Goal: Transaction & Acquisition: Purchase product/service

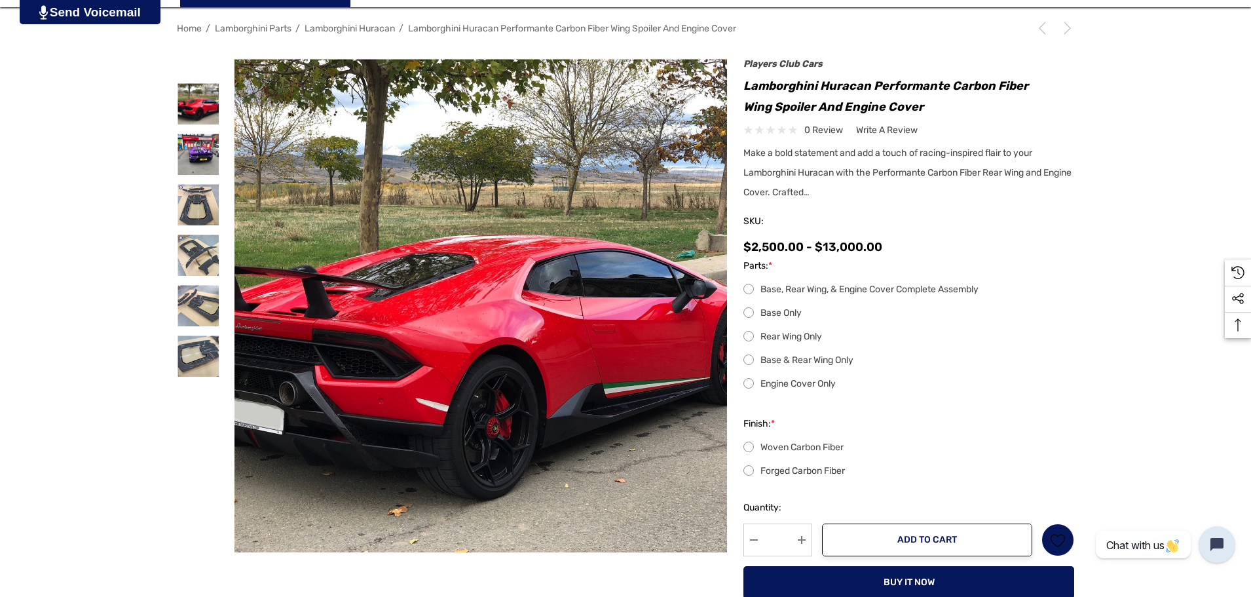
scroll to position [131, 0]
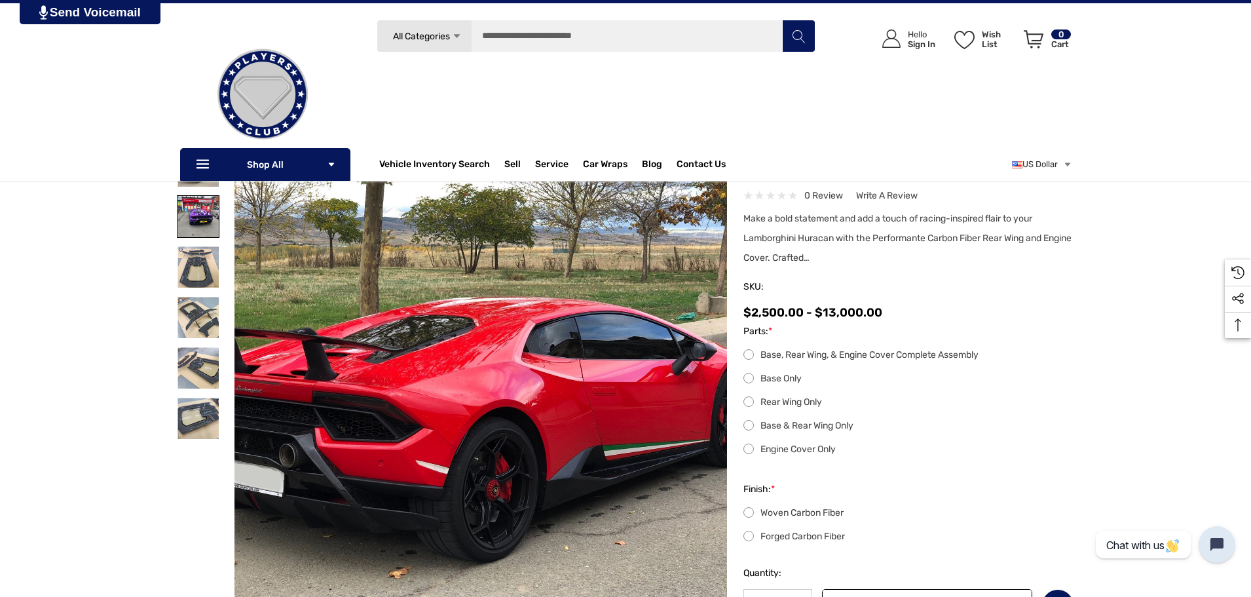
click at [194, 219] on img at bounding box center [197, 216] width 41 height 41
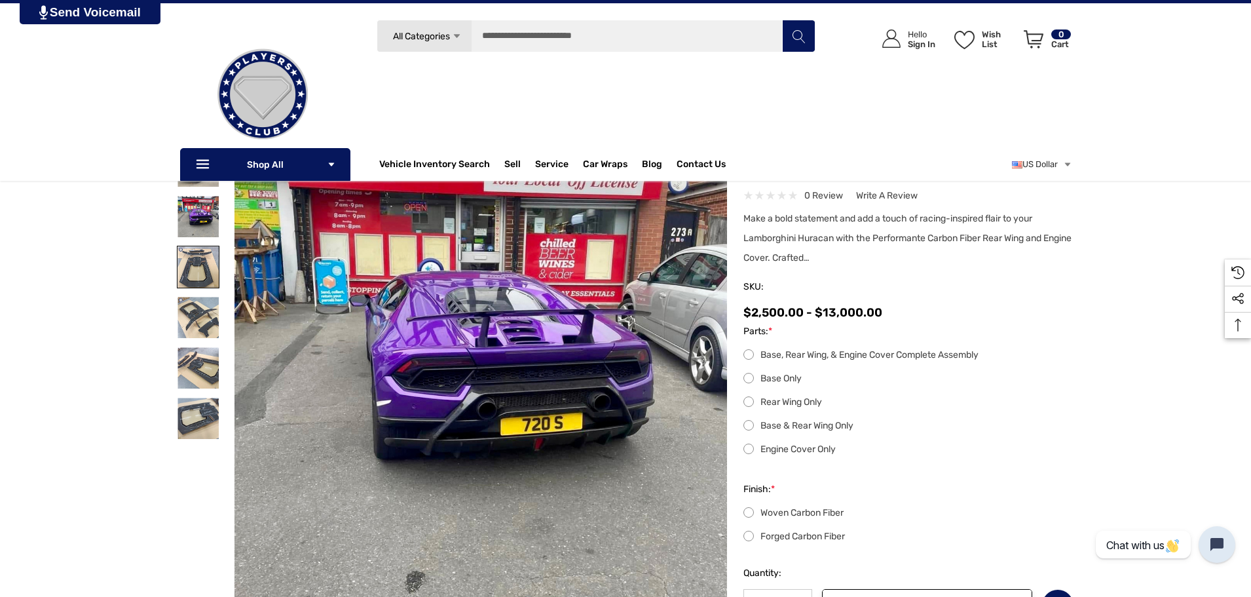
click at [197, 255] on img at bounding box center [197, 266] width 41 height 41
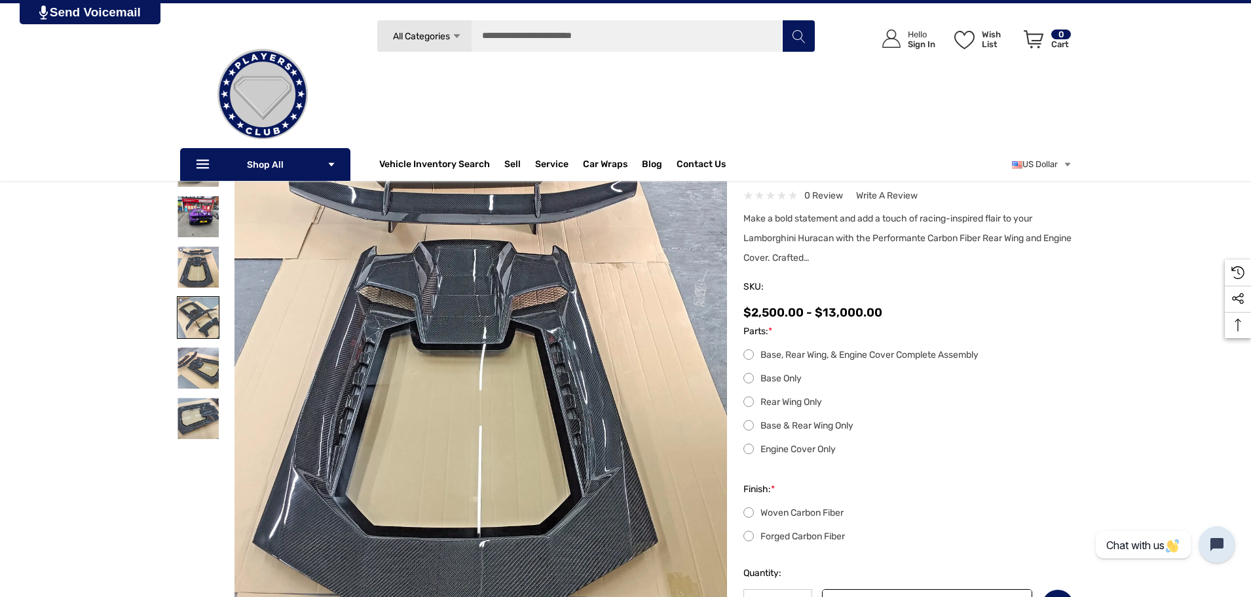
click at [195, 306] on img at bounding box center [197, 317] width 41 height 41
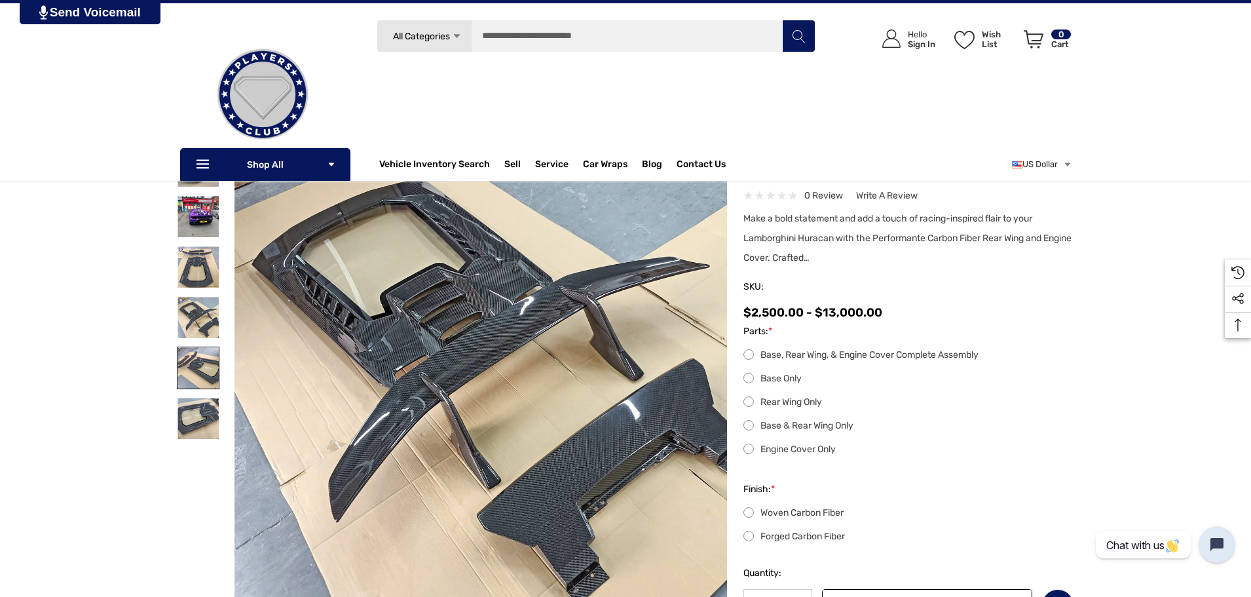
click at [192, 370] on img at bounding box center [197, 367] width 41 height 41
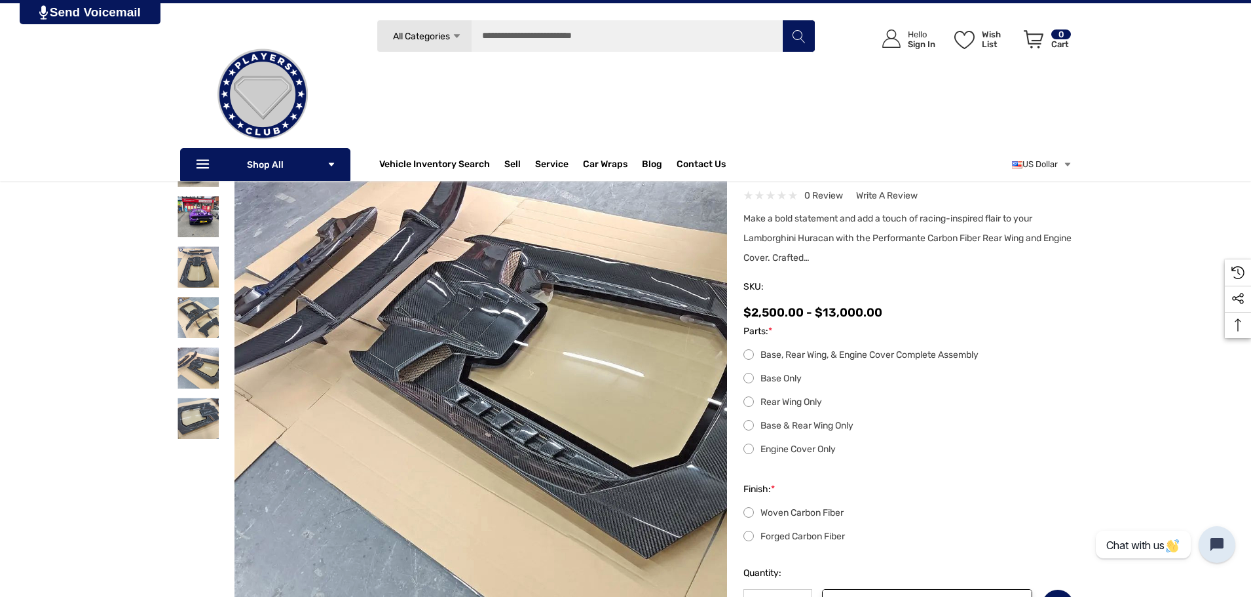
click at [187, 440] on div at bounding box center [198, 418] width 43 height 50
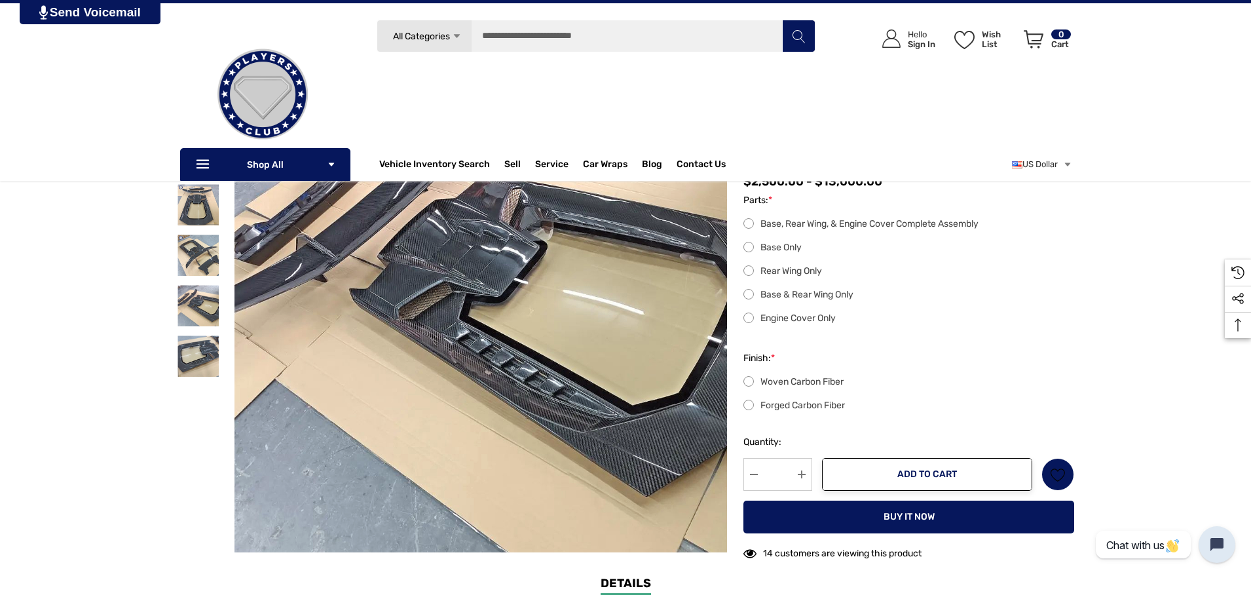
scroll to position [196, 0]
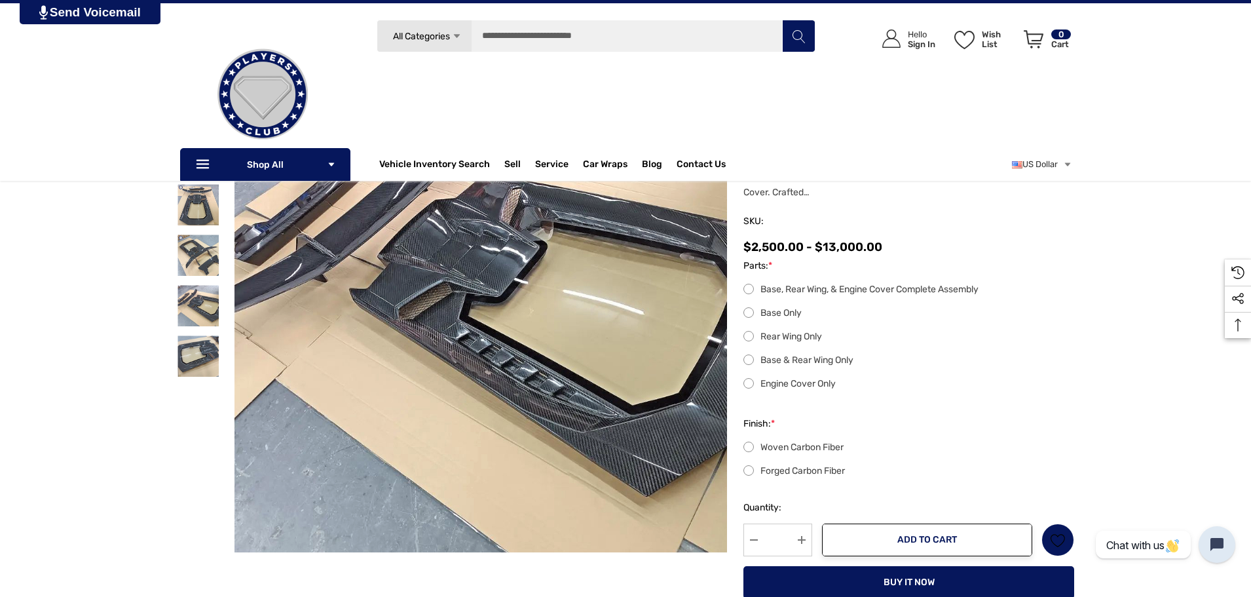
click at [829, 293] on label "Base, Rear Wing, & Engine Cover Complete Assembly" at bounding box center [908, 290] width 331 height 16
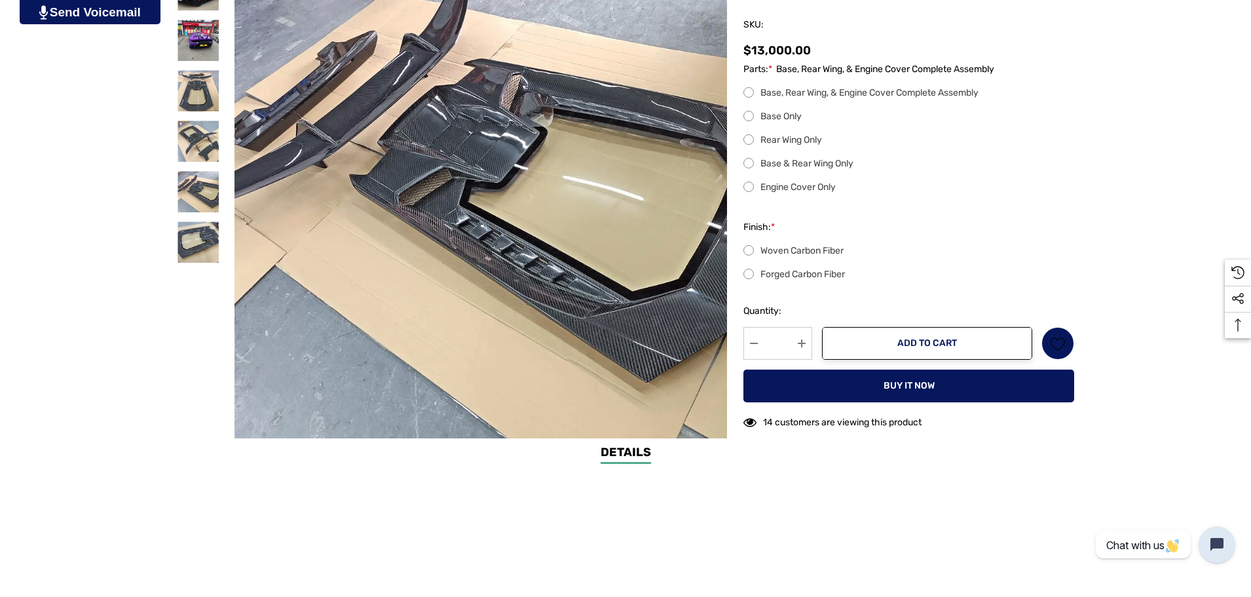
scroll to position [262, 0]
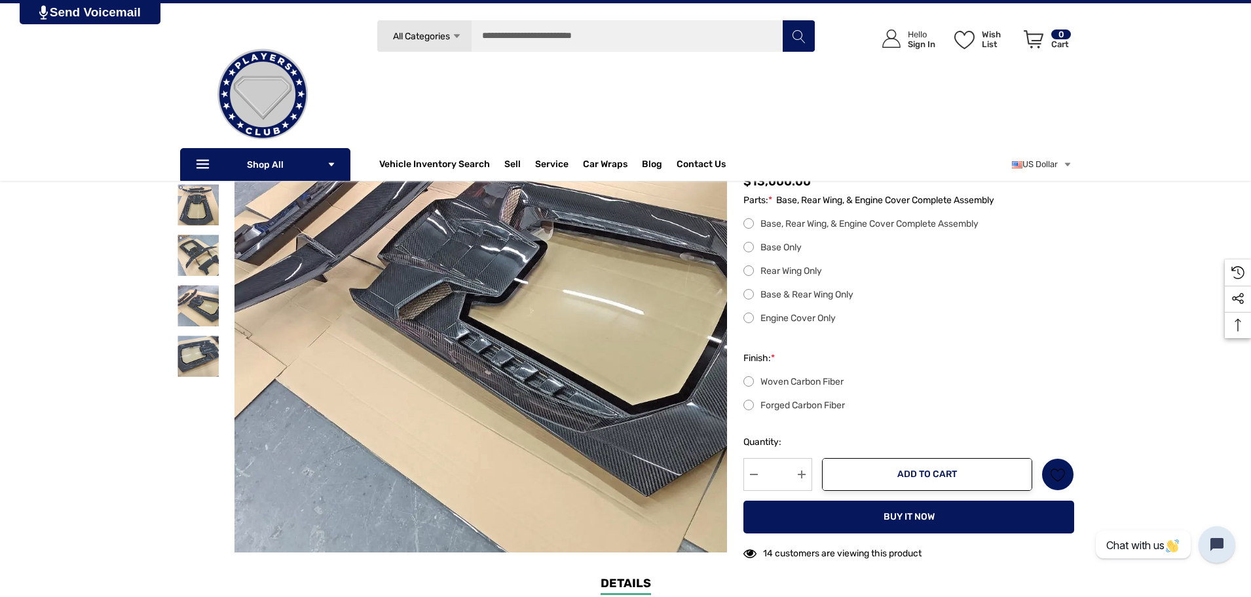
click at [789, 250] on label "Base Only" at bounding box center [908, 248] width 331 height 16
click at [804, 270] on label "Rear Wing Only" at bounding box center [908, 271] width 331 height 16
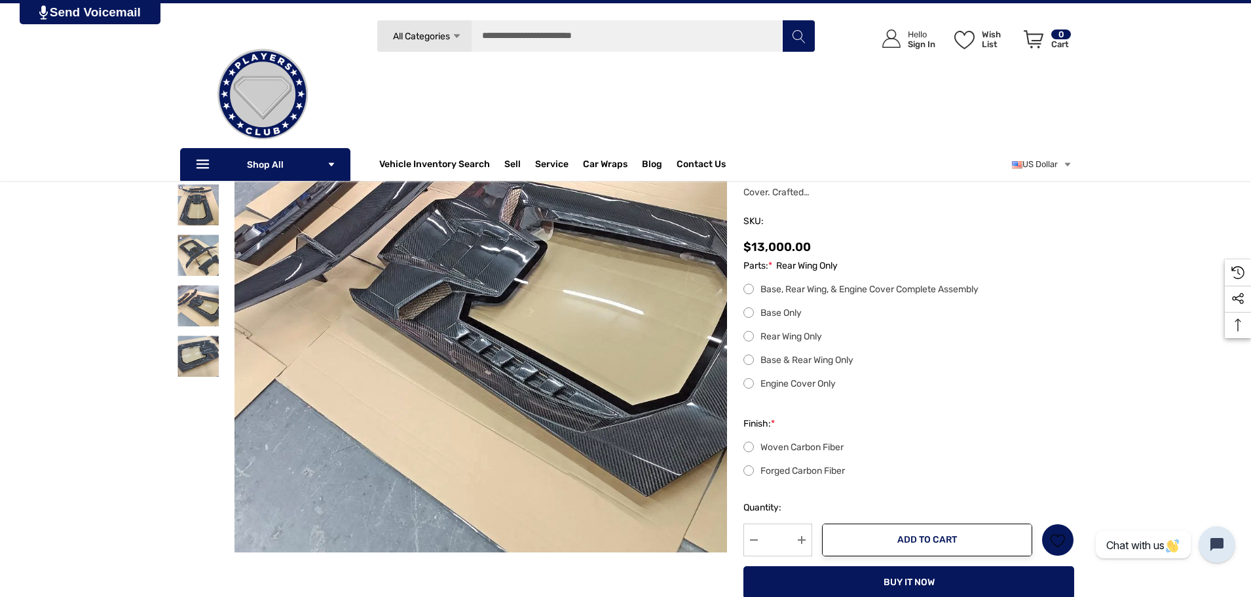
click at [813, 356] on label "Base & Rear Wing Only" at bounding box center [908, 360] width 331 height 16
click at [819, 377] on label "Engine Cover Only" at bounding box center [908, 384] width 331 height 16
click at [809, 303] on div "Base, Rear Wing, & Engine Cover Complete Assembly Base Only Rear Wing Only Base…" at bounding box center [908, 337] width 331 height 110
click at [803, 293] on label "Base, Rear Wing, & Engine Cover Complete Assembly" at bounding box center [908, 290] width 331 height 16
click at [796, 339] on label "Rear Wing Only" at bounding box center [908, 337] width 331 height 16
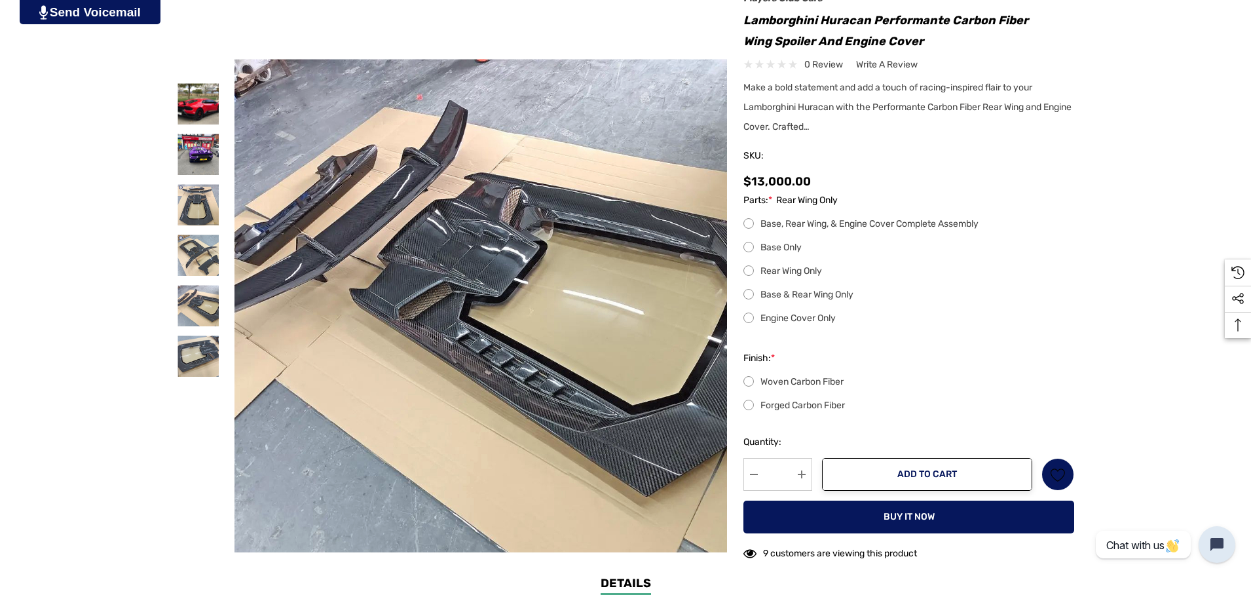
scroll to position [327, 0]
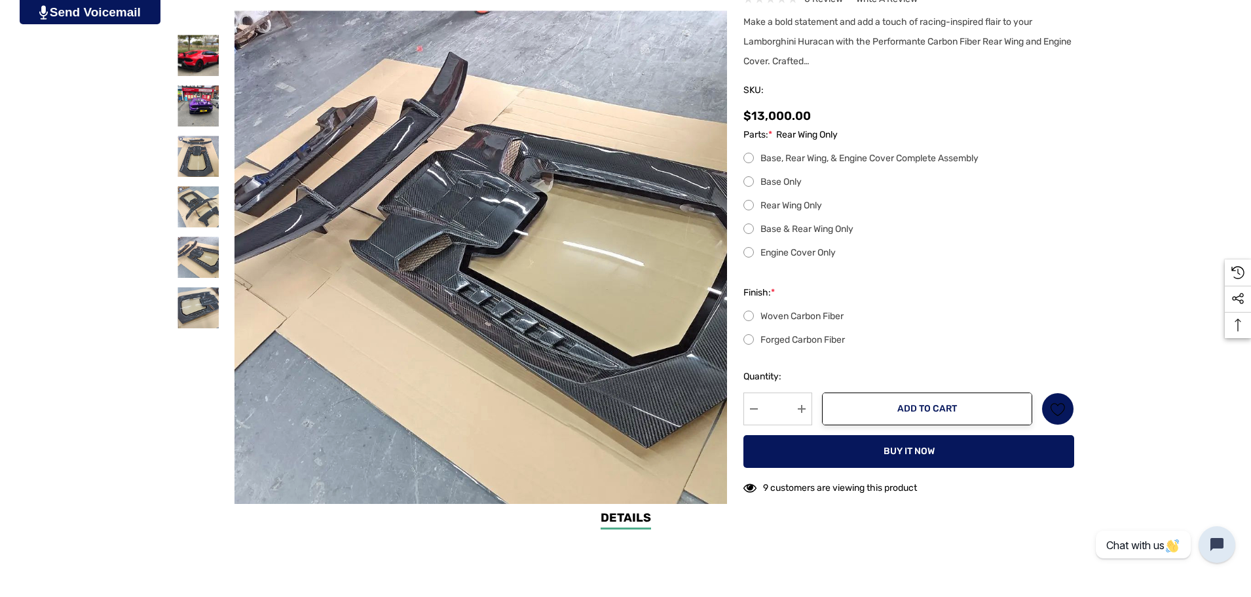
click at [784, 206] on label "Rear Wing Only" at bounding box center [908, 206] width 331 height 16
click at [803, 344] on label "Forged Carbon Fiber" at bounding box center [908, 340] width 331 height 16
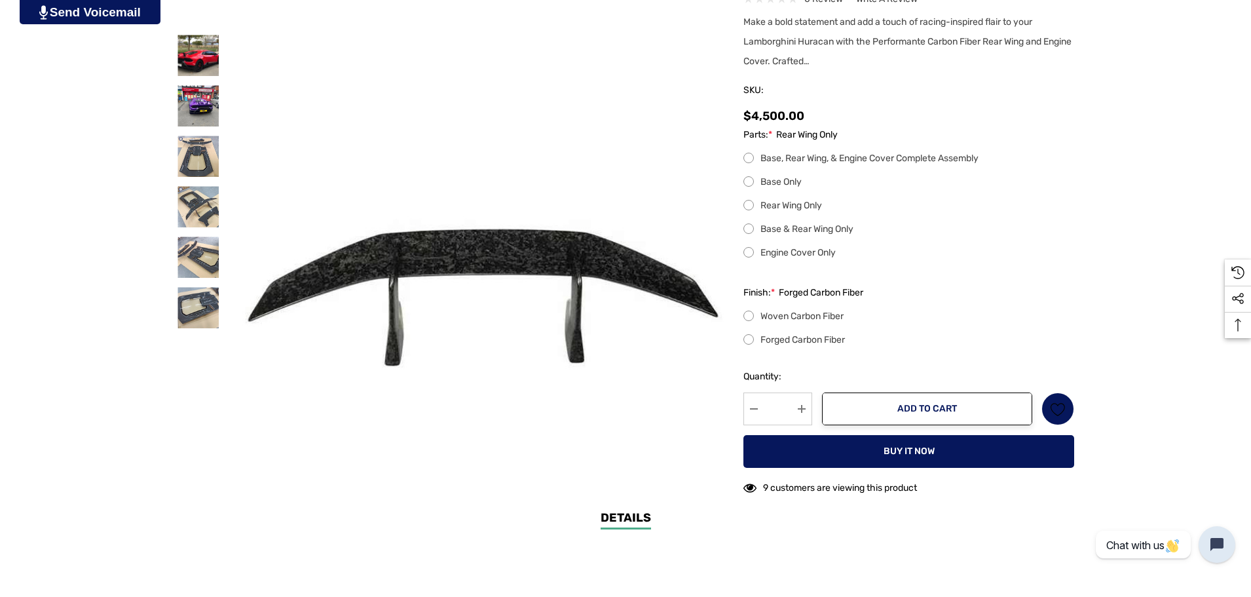
click at [819, 311] on label "Woven Carbon Fiber" at bounding box center [908, 316] width 331 height 16
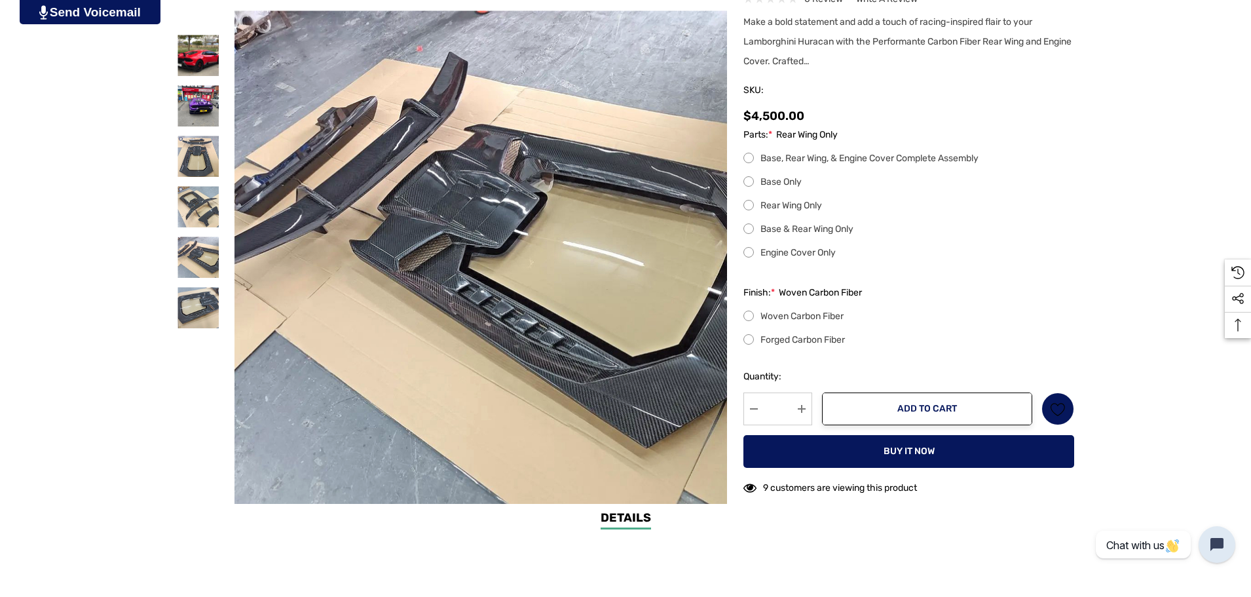
click at [798, 341] on label "Forged Carbon Fiber" at bounding box center [908, 340] width 331 height 16
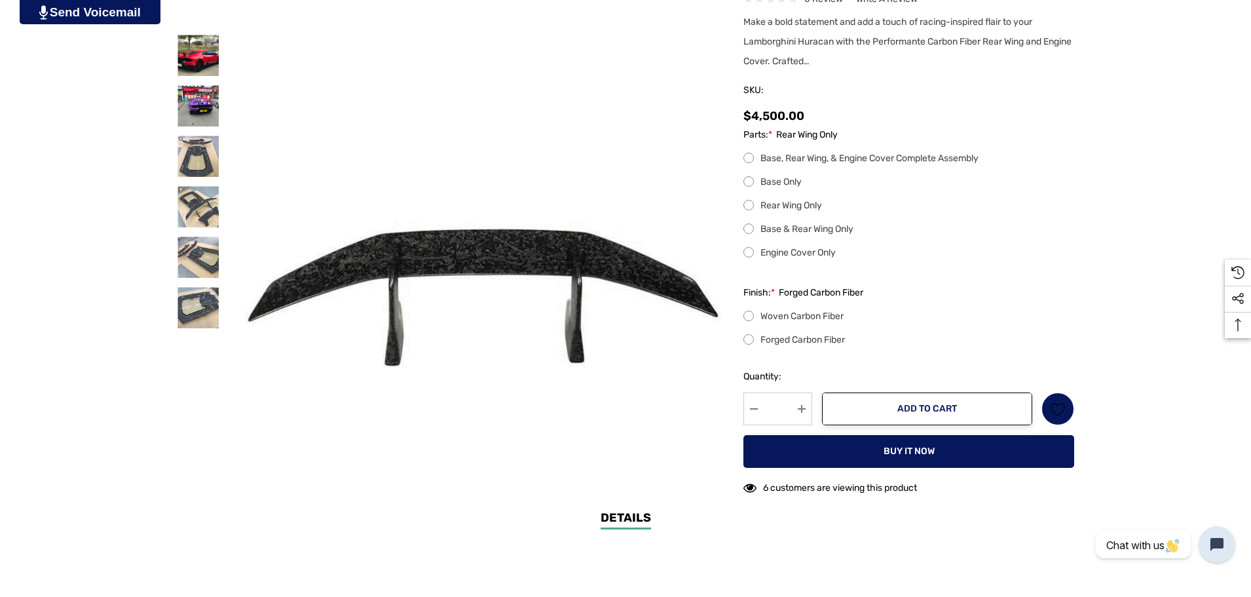
click at [803, 319] on label "Woven Carbon Fiber" at bounding box center [908, 316] width 331 height 16
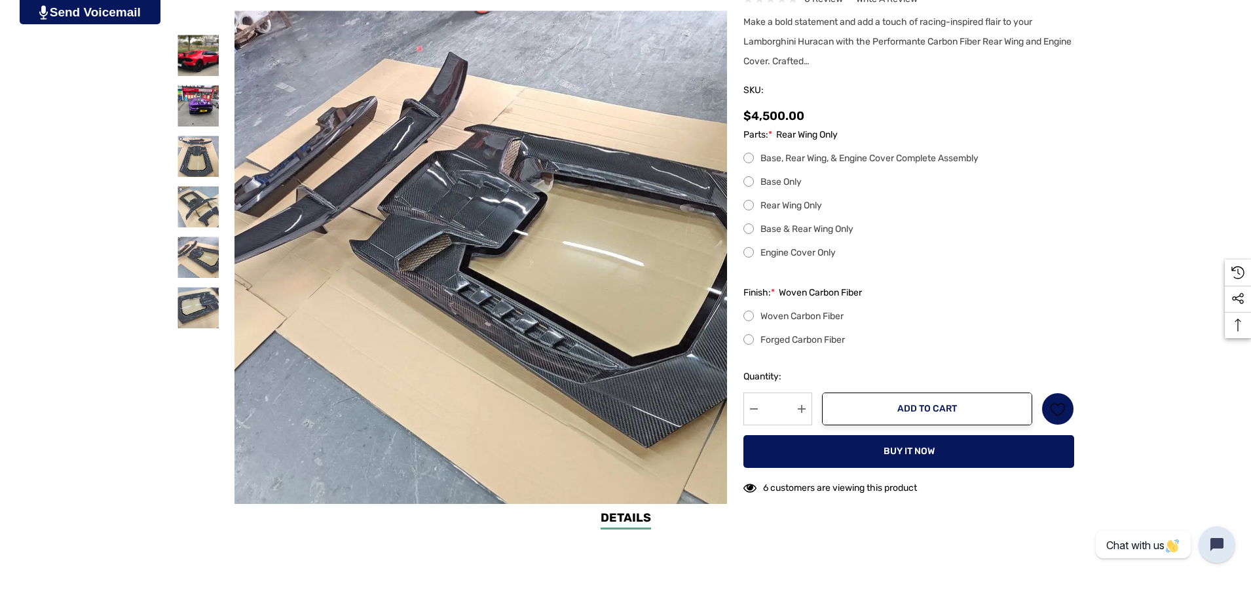
click at [788, 185] on label "Base Only" at bounding box center [908, 182] width 331 height 16
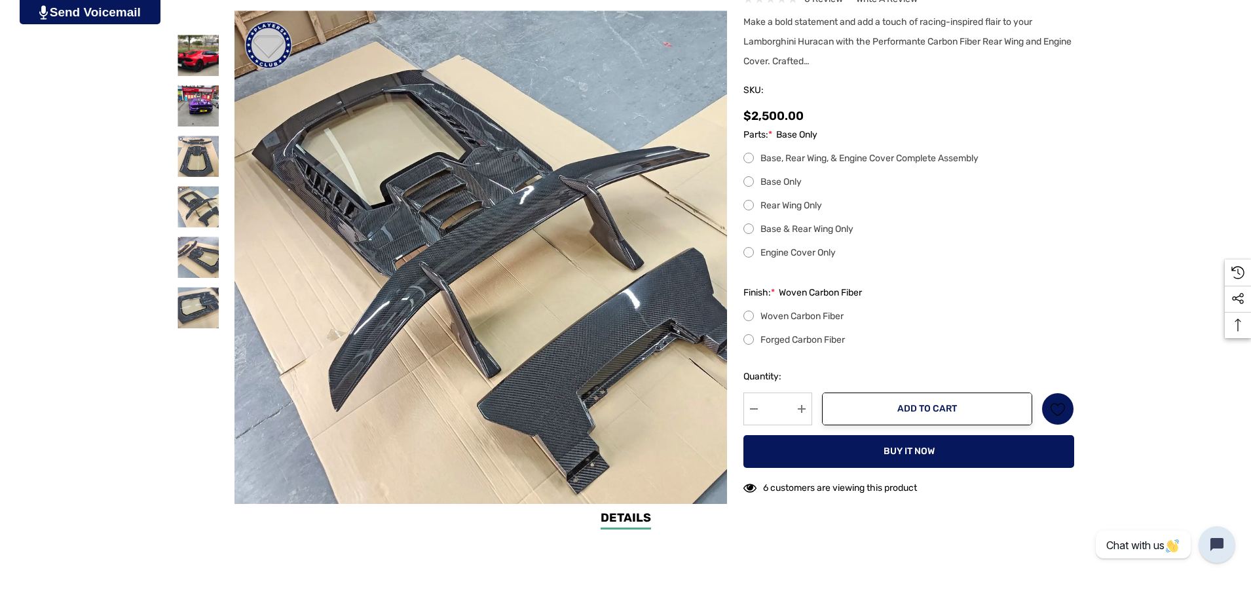
click at [803, 311] on label "Woven Carbon Fiber" at bounding box center [908, 316] width 331 height 16
click at [784, 205] on label "Rear Wing Only" at bounding box center [908, 206] width 331 height 16
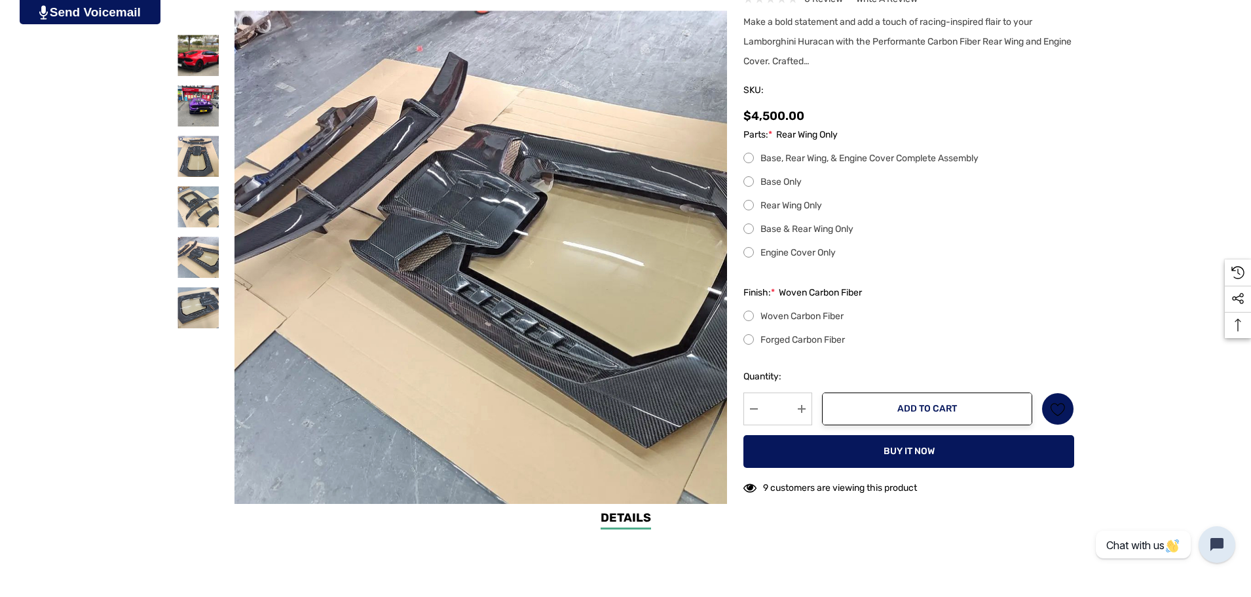
click at [767, 315] on label "Woven Carbon Fiber" at bounding box center [908, 316] width 331 height 16
click at [772, 336] on label "Forged Carbon Fiber" at bounding box center [908, 340] width 331 height 16
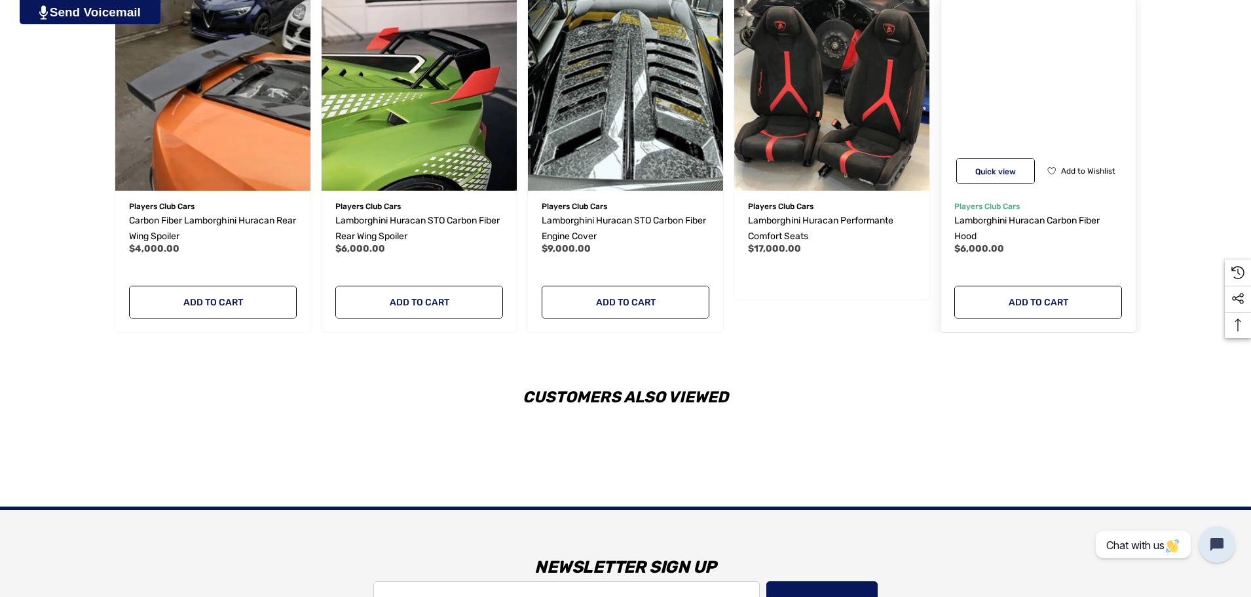
scroll to position [1703, 0]
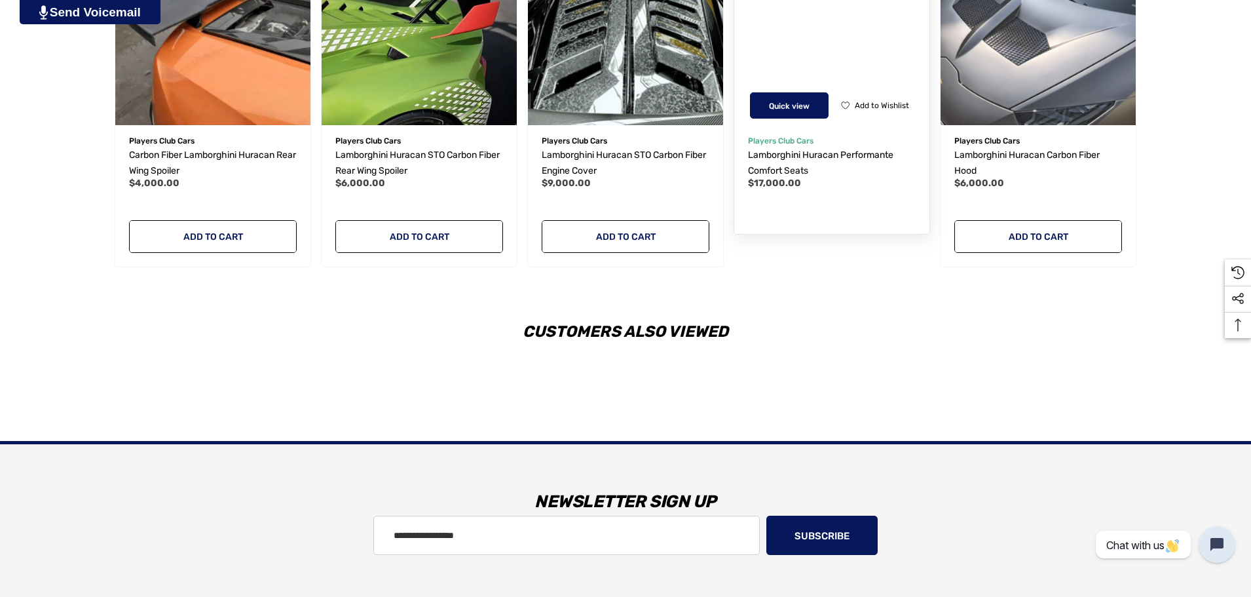
drag, startPoint x: 813, startPoint y: 115, endPoint x: 770, endPoint y: 130, distance: 46.0
